Goal: Navigation & Orientation: Understand site structure

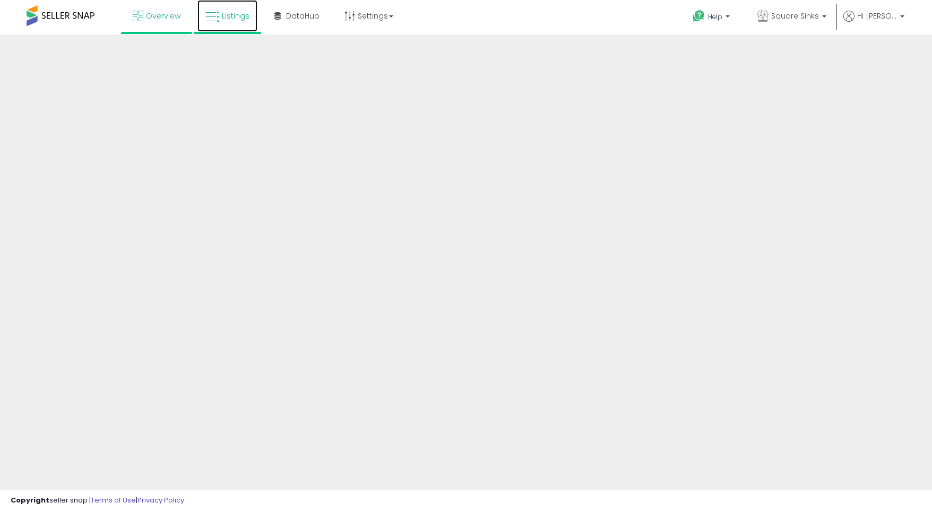
click at [236, 16] on span "Listings" at bounding box center [236, 16] width 28 height 11
click at [169, 22] on link "Overview" at bounding box center [157, 16] width 64 height 32
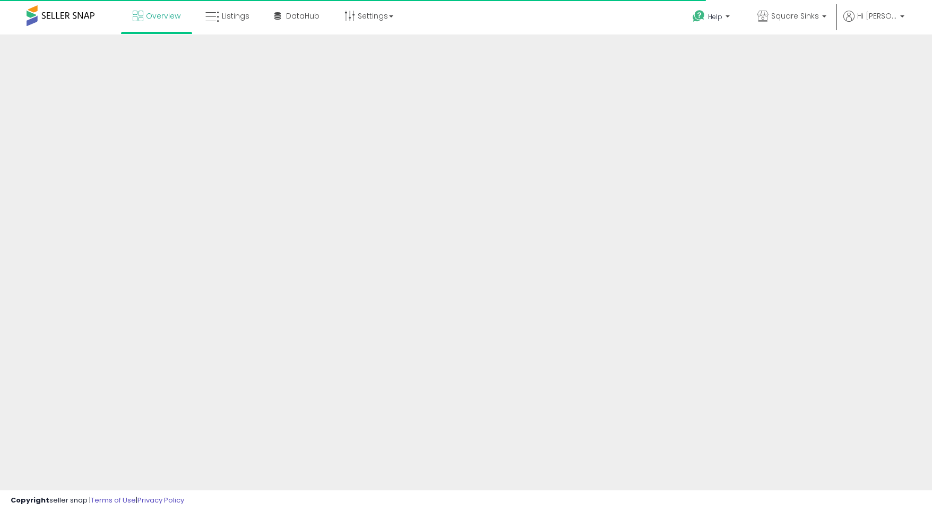
click at [62, 16] on span at bounding box center [61, 15] width 68 height 21
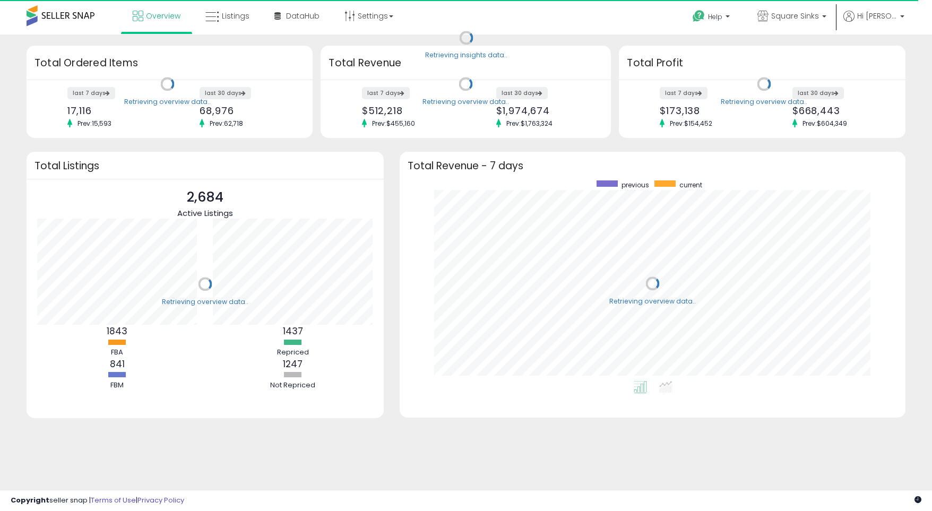
scroll to position [200, 484]
